Goal: Information Seeking & Learning: Learn about a topic

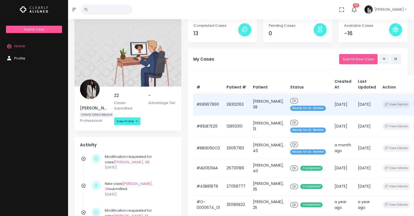
scroll to position [21, 0]
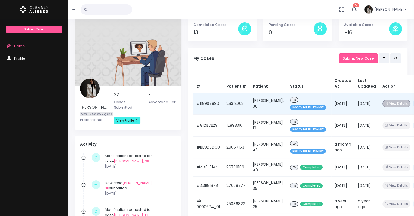
click at [385, 101] on button "View Details" at bounding box center [397, 103] width 28 height 7
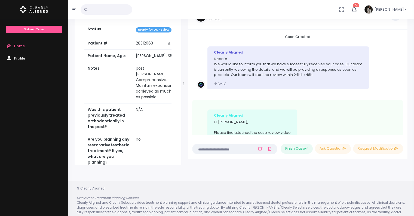
click at [20, 46] on span "Home" at bounding box center [19, 45] width 11 height 5
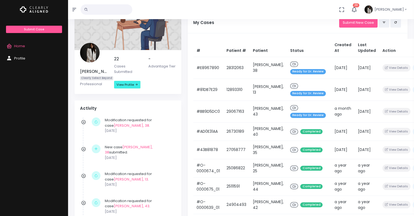
scroll to position [65, 0]
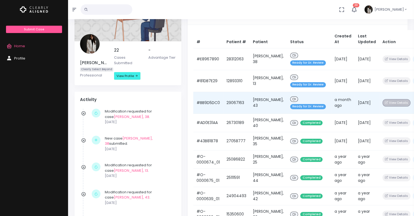
click at [387, 105] on button "View Details" at bounding box center [397, 102] width 28 height 7
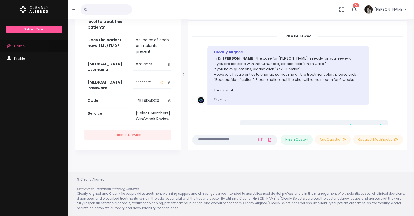
click at [19, 46] on span "Home" at bounding box center [19, 45] width 11 height 5
